Goal: Information Seeking & Learning: Learn about a topic

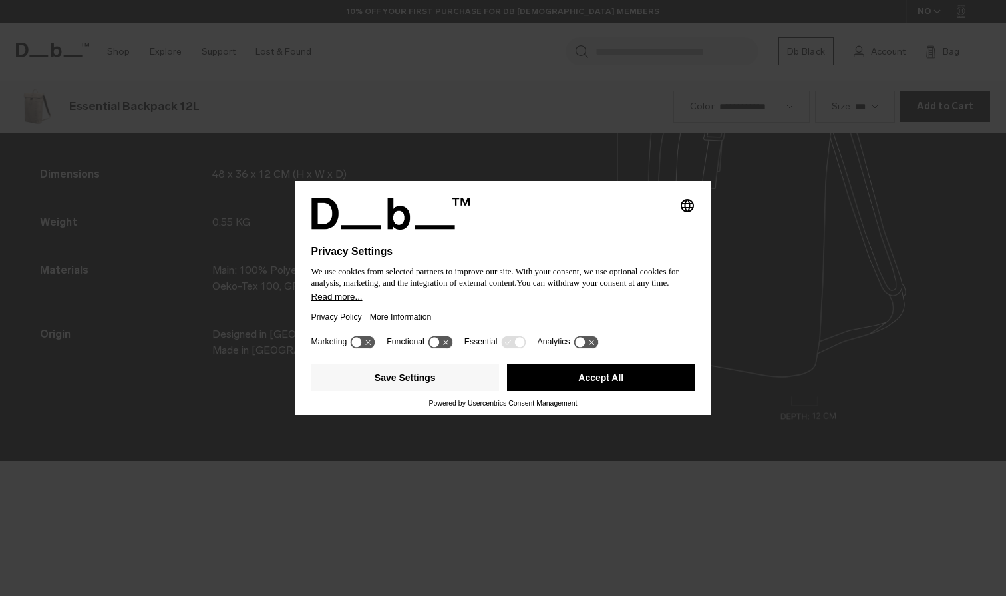
scroll to position [1787, 0]
